Goal: Navigation & Orientation: Go to known website

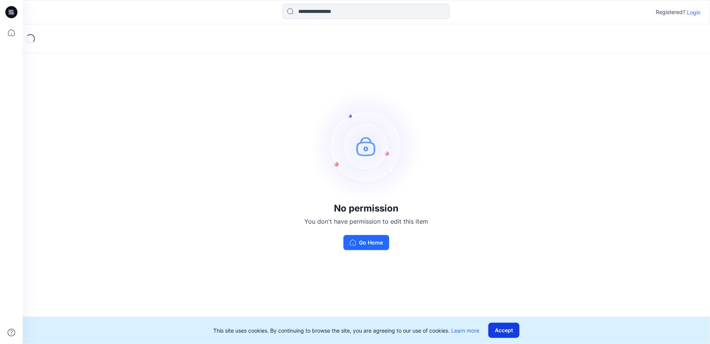
click at [506, 330] on button "Accept" at bounding box center [503, 329] width 31 height 15
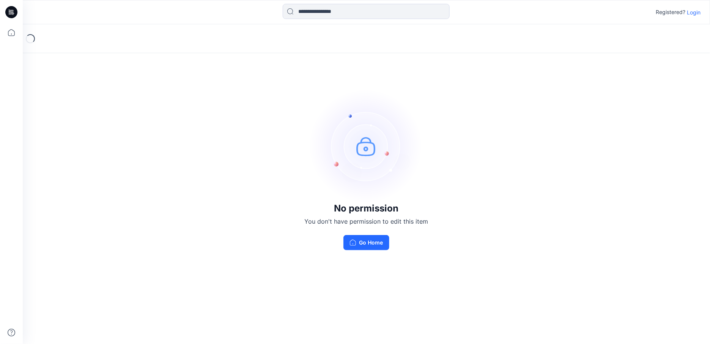
click at [367, 148] on img at bounding box center [367, 146] width 114 height 114
click at [368, 245] on button "Go Home" at bounding box center [366, 242] width 46 height 15
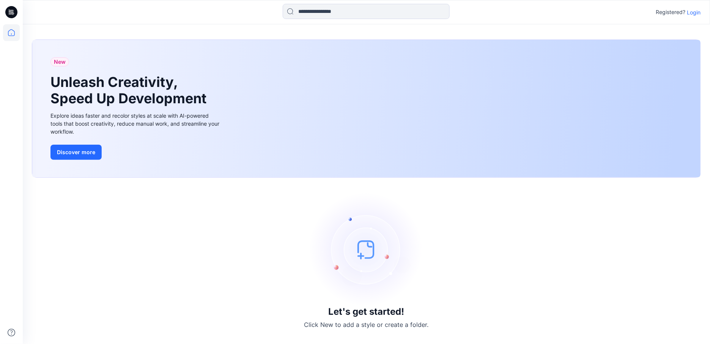
click at [452, 110] on div "New Unleash Creativity, Speed Up Development Explore ideas faster and recolor s…" at bounding box center [366, 108] width 668 height 137
click at [60, 153] on button "Discover more" at bounding box center [75, 152] width 51 height 15
click at [412, 148] on div "New Unleash Creativity, Speed Up Development Explore ideas faster and recolor s…" at bounding box center [366, 108] width 668 height 137
click at [438, 149] on div "New Unleash Creativity, Speed Up Development Explore ideas faster and recolor s…" at bounding box center [366, 108] width 668 height 137
drag, startPoint x: 372, startPoint y: 245, endPoint x: 369, endPoint y: 292, distance: 47.5
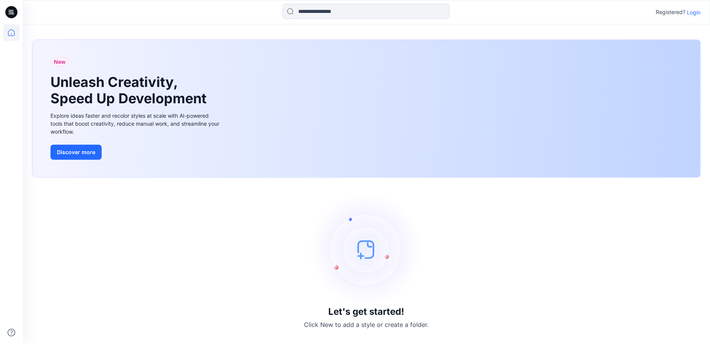
click at [372, 245] on img at bounding box center [367, 249] width 114 height 114
click at [363, 314] on h3 "Let's get started!" at bounding box center [366, 311] width 76 height 11
click at [373, 256] on img at bounding box center [367, 249] width 114 height 114
click at [370, 251] on img at bounding box center [367, 249] width 114 height 114
click at [339, 325] on p "Click New to add a style or create a folder." at bounding box center [366, 324] width 124 height 9
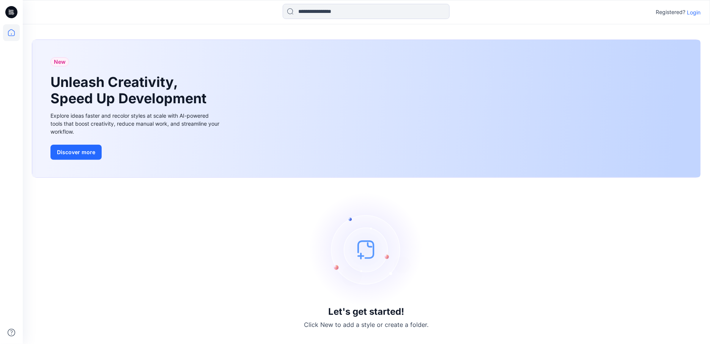
click at [362, 241] on img at bounding box center [367, 249] width 114 height 114
click at [364, 258] on img at bounding box center [367, 249] width 114 height 114
